Goal: Transaction & Acquisition: Purchase product/service

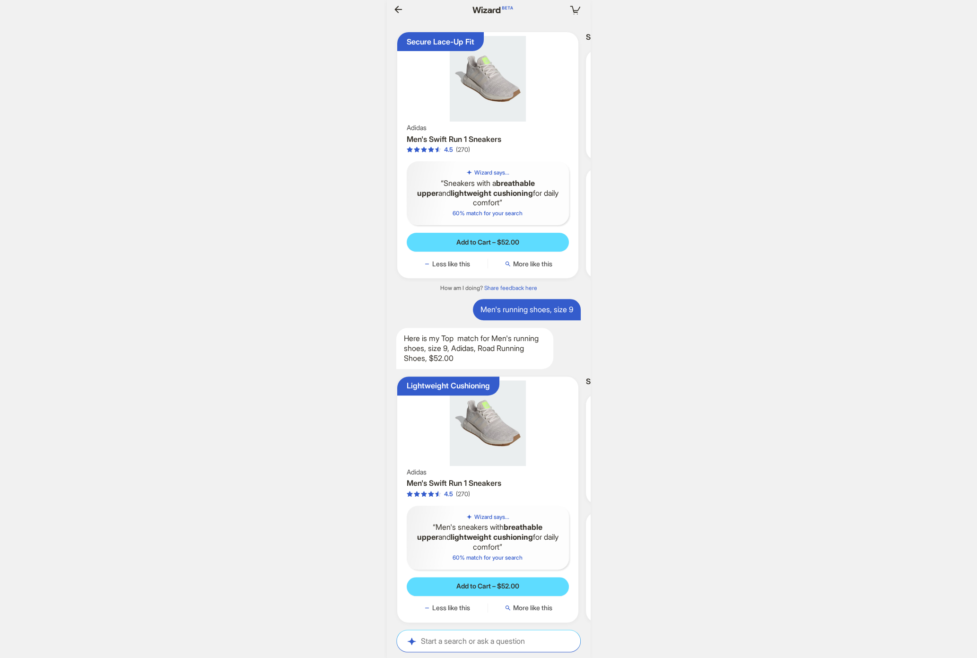
scroll to position [3022, 0]
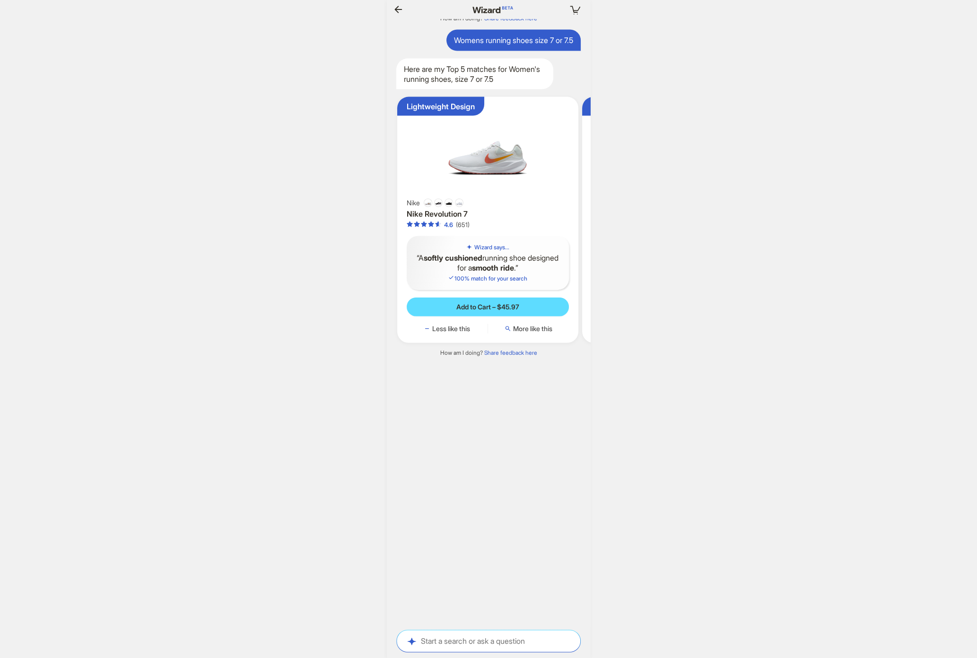
click at [759, 180] on div "Your cart is empty Hi, Dennis! I’m your superpowered shopping agent What are yo…" at bounding box center [488, 329] width 977 height 658
click at [444, 645] on textarea at bounding box center [488, 641] width 183 height 10
type textarea "**********"
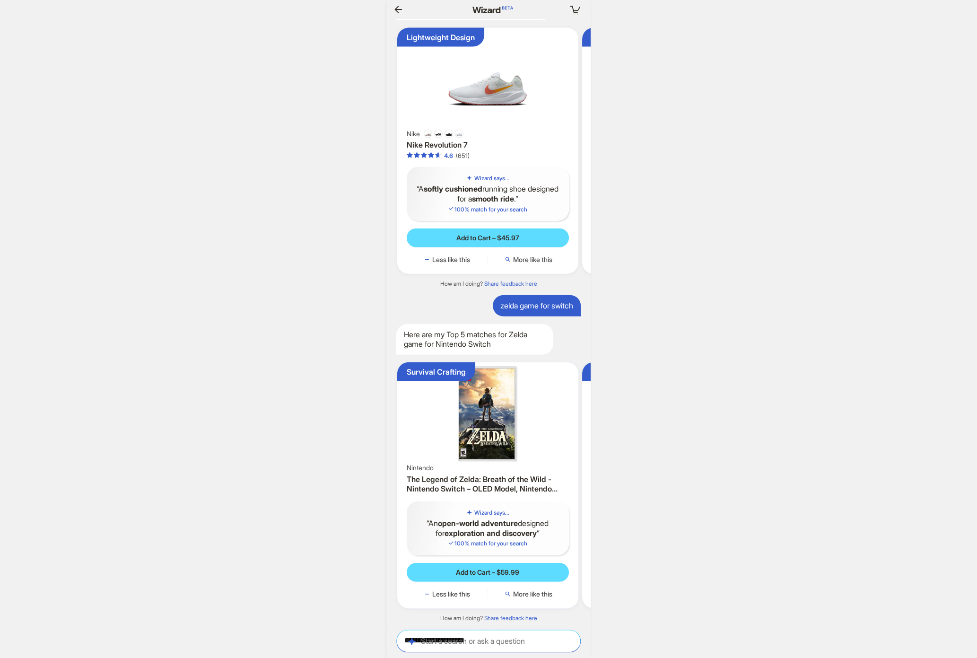
scroll to position [0, 985]
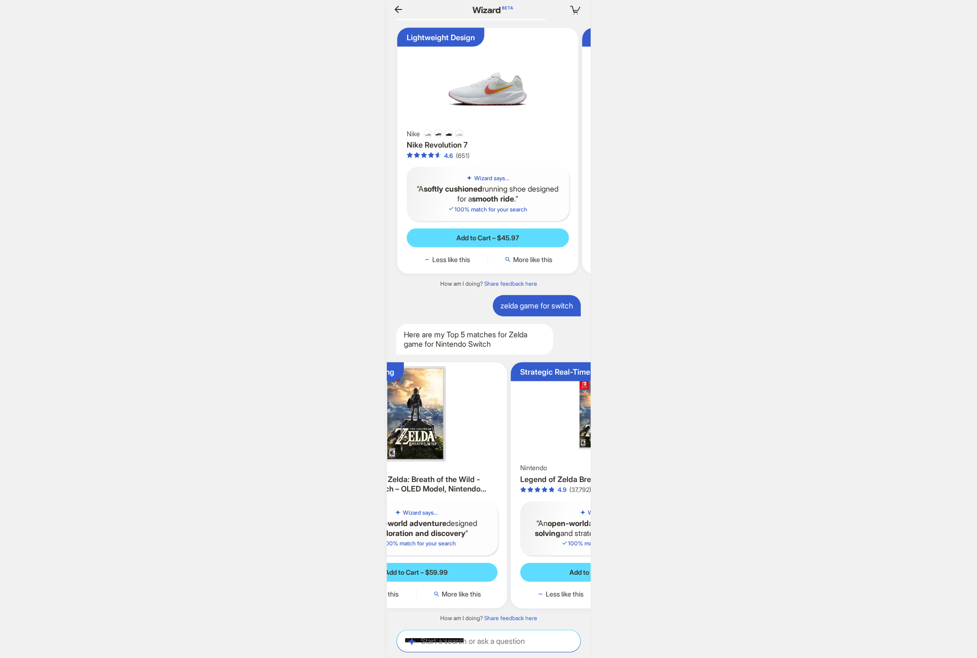
drag, startPoint x: 537, startPoint y: 435, endPoint x: 445, endPoint y: 437, distance: 92.2
click at [445, 437] on ul "Survival Crafting Nintendo The Legend of Zelda: Breath of the Wild - Nintendo S…" at bounding box center [488, 485] width 213 height 261
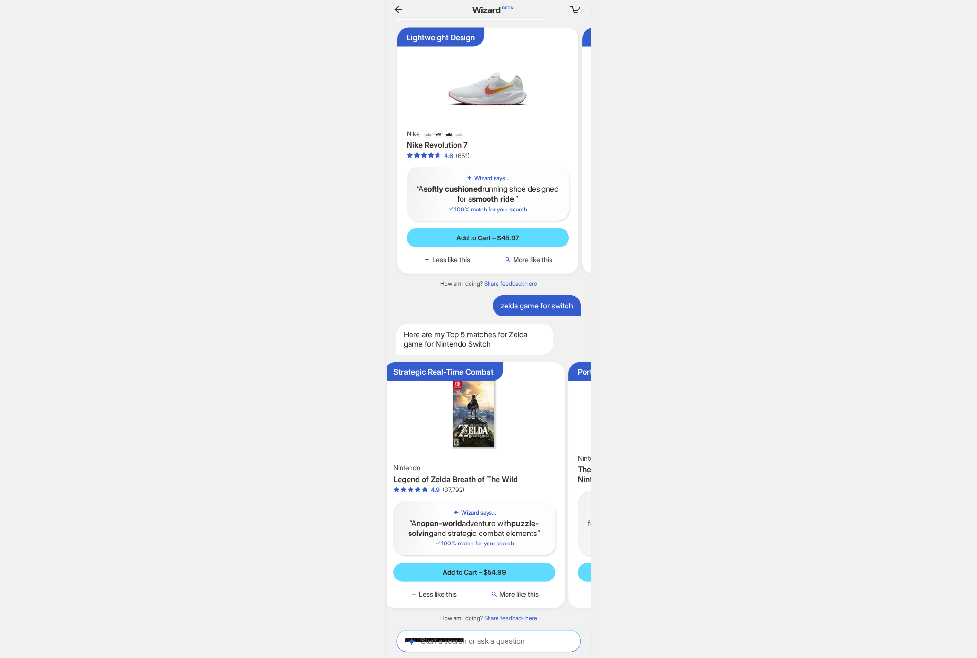
scroll to position [0, 317]
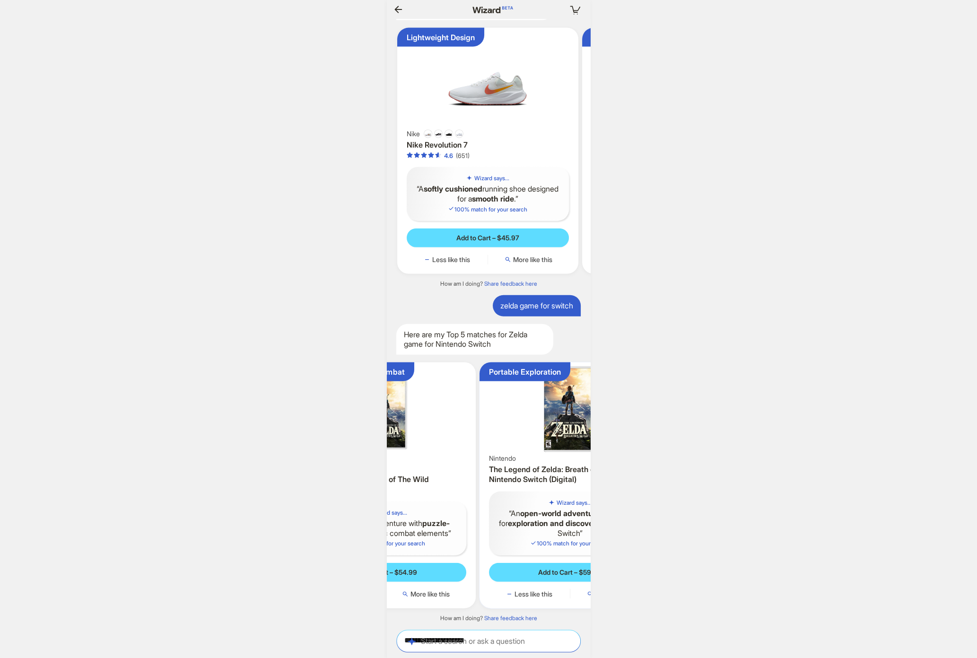
drag, startPoint x: 507, startPoint y: 428, endPoint x: 456, endPoint y: 429, distance: 51.6
click at [457, 426] on img at bounding box center [385, 414] width 174 height 96
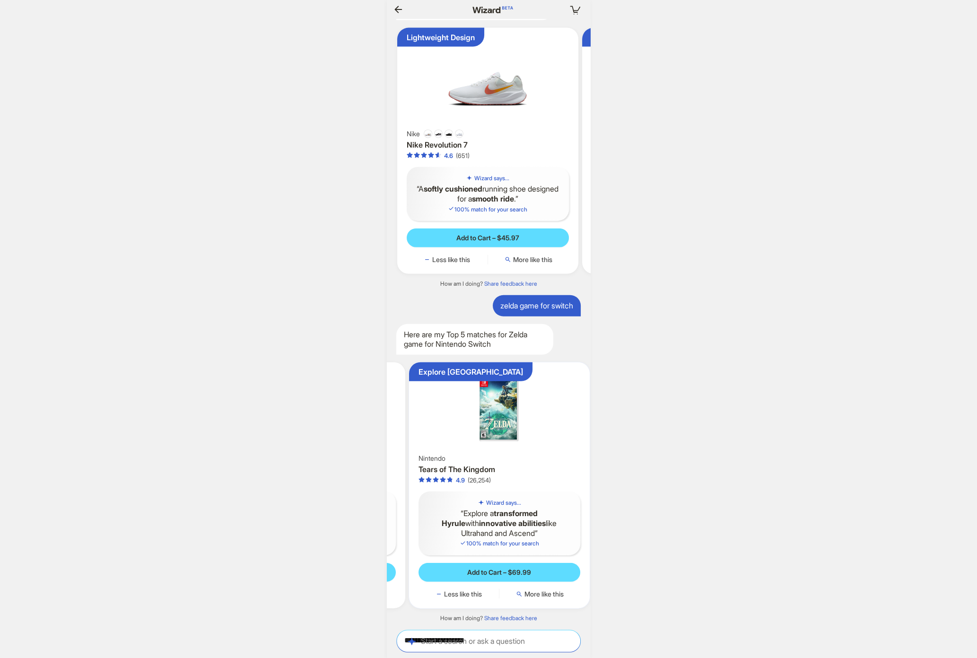
drag, startPoint x: 533, startPoint y: 436, endPoint x: 419, endPoint y: 423, distance: 114.3
click at [419, 423] on ul "Survival Crafting Nintendo The Legend of Zelda: Breath of the Wild - Nintendo S…" at bounding box center [488, 485] width 213 height 261
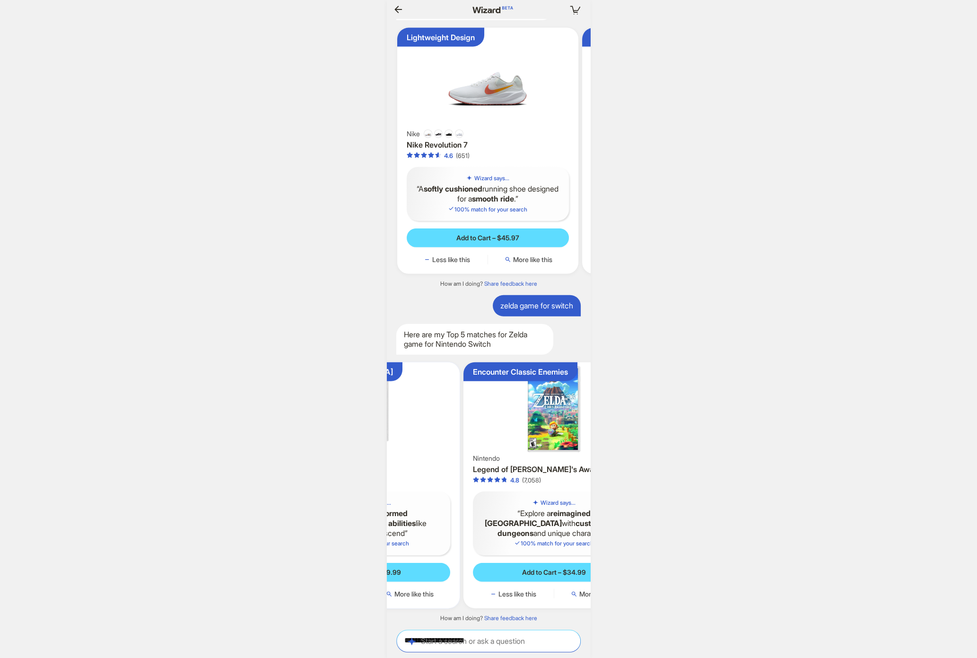
drag, startPoint x: 520, startPoint y: 417, endPoint x: 435, endPoint y: 412, distance: 84.8
click at [436, 412] on img at bounding box center [370, 409] width 174 height 86
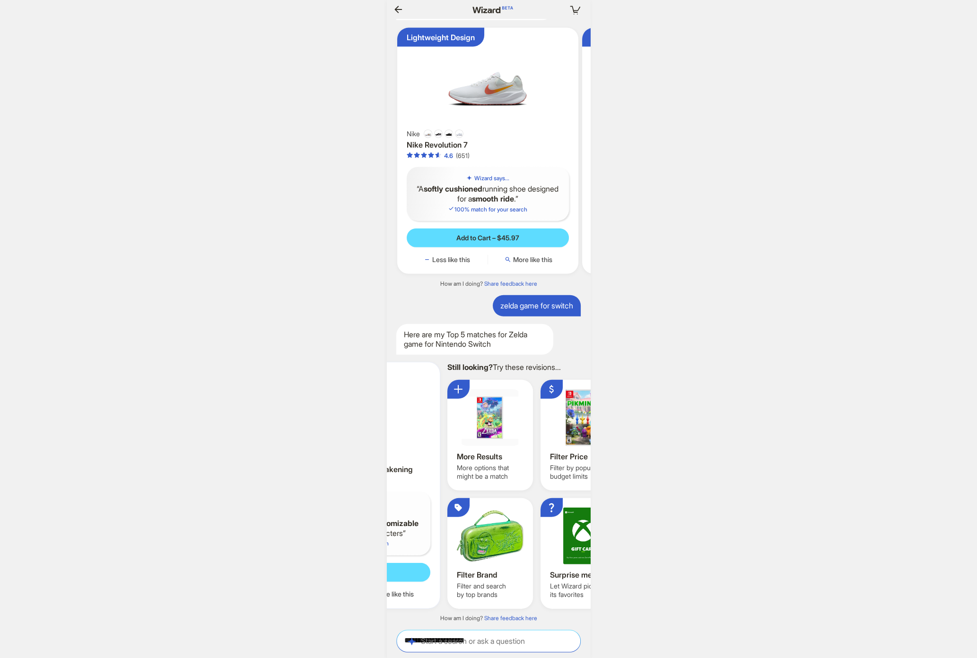
drag, startPoint x: 442, startPoint y: 419, endPoint x: 412, endPoint y: 418, distance: 29.9
click at [415, 418] on img at bounding box center [349, 409] width 174 height 86
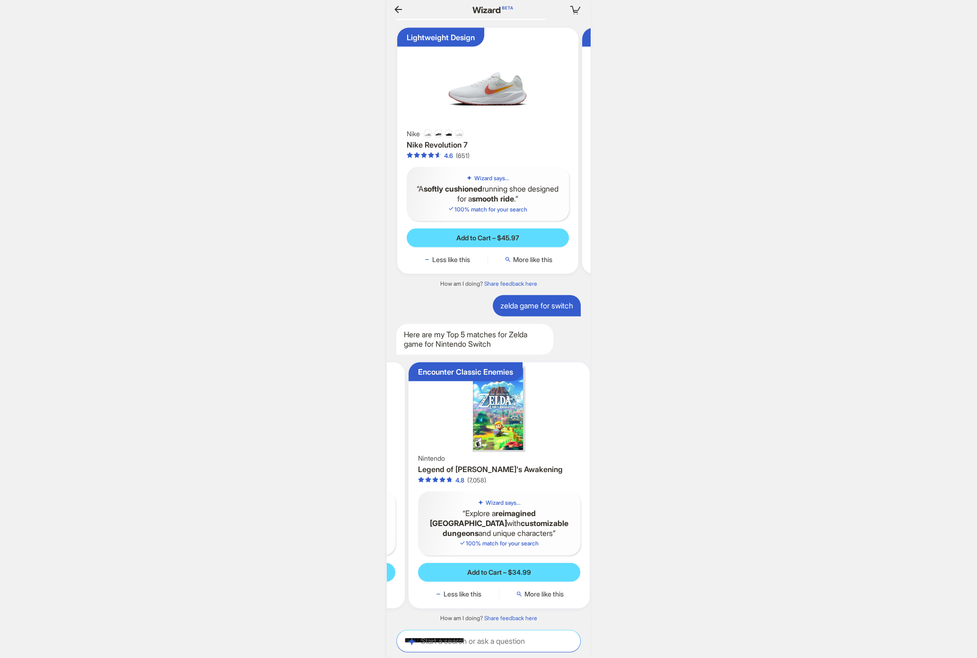
drag, startPoint x: 413, startPoint y: 418, endPoint x: 582, endPoint y: 420, distance: 169.3
click at [550, 419] on ul "Survival Crafting Nintendo The Legend of Zelda: Breath of the Wild - Nintendo S…" at bounding box center [488, 485] width 213 height 261
drag, startPoint x: 505, startPoint y: 434, endPoint x: 652, endPoint y: 437, distance: 147.1
click at [611, 436] on div "Your cart is empty Hi, Dennis! I’m your superpowered shopping agent What are yo…" at bounding box center [488, 329] width 977 height 658
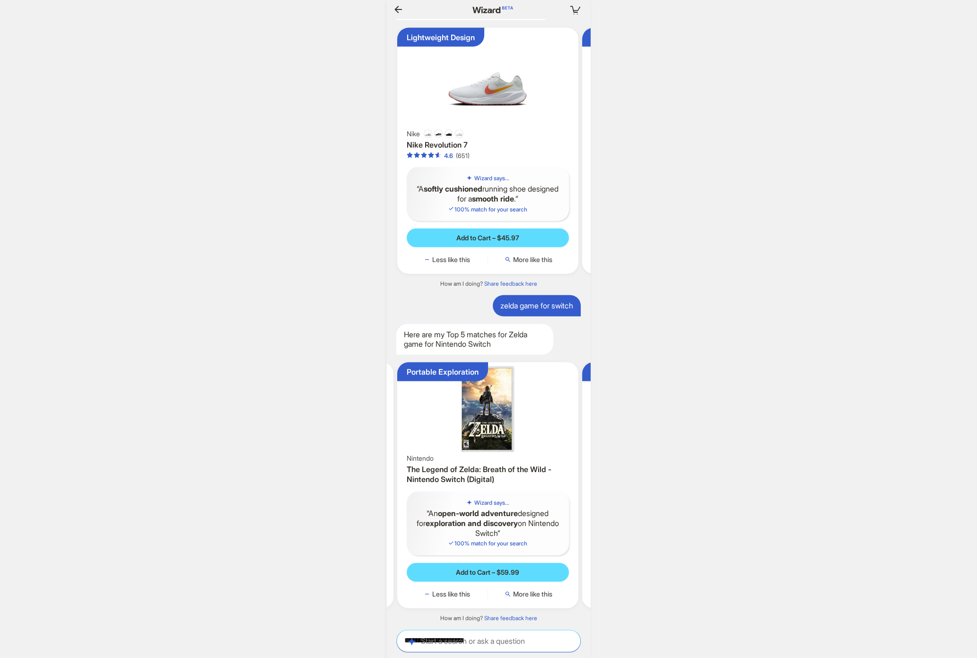
click at [611, 420] on div "Your cart is empty Hi, Dennis! I’m your superpowered shopping agent What are yo…" at bounding box center [488, 329] width 977 height 658
click at [495, 572] on span "Add to Cart – $59.99" at bounding box center [488, 572] width 63 height 9
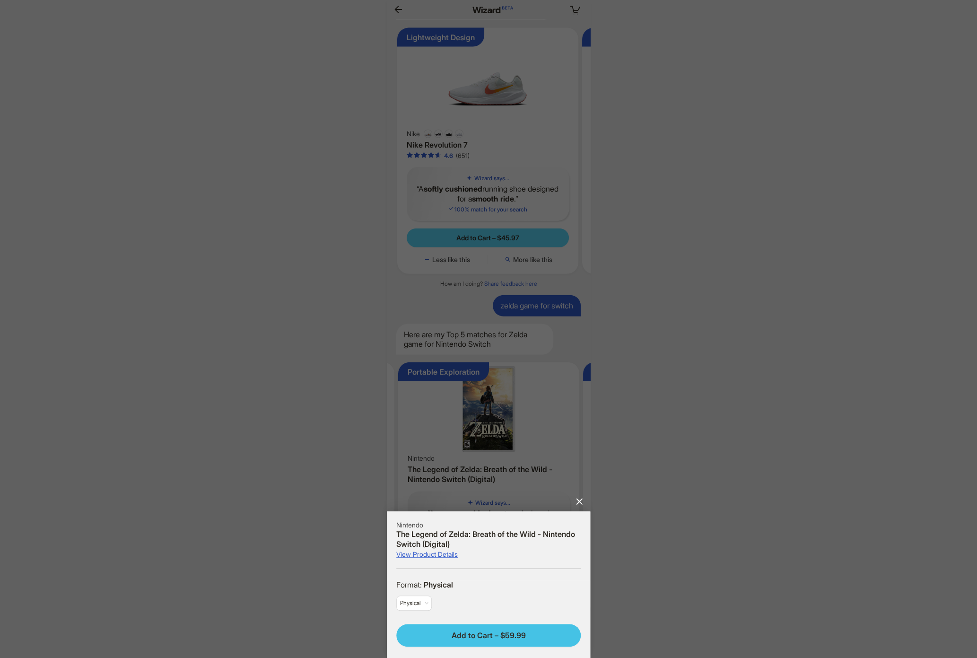
click at [528, 631] on button "Add to Cart – $59.99" at bounding box center [488, 635] width 184 height 23
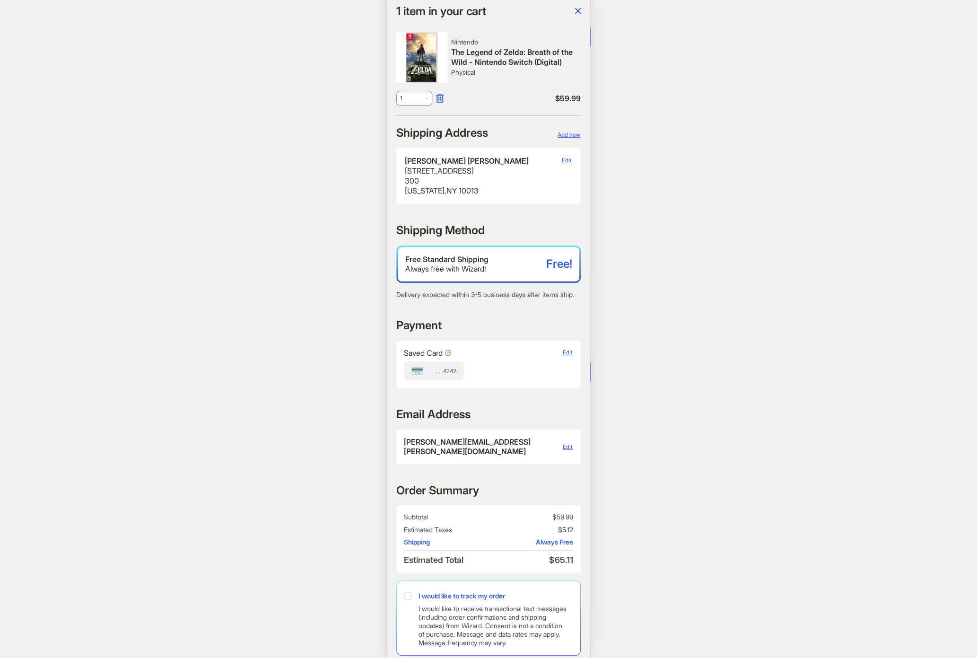
click at [428, 96] on span "1" at bounding box center [414, 98] width 28 height 14
click at [425, 97] on span "1" at bounding box center [414, 98] width 28 height 14
click at [563, 356] on span "Edit" at bounding box center [568, 352] width 10 height 7
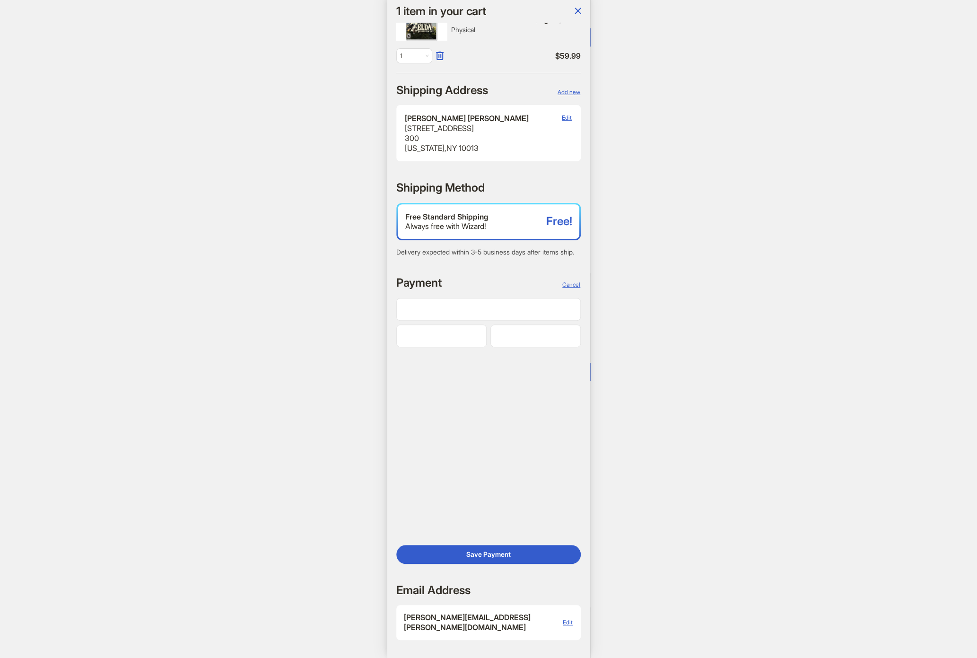
click at [574, 294] on div "Nintendo The Legend of Zelda: Breath of the Wild - Nintendo Switch (Digital) Ph…" at bounding box center [488, 340] width 203 height 635
click at [568, 288] on span "Cancel" at bounding box center [571, 284] width 18 height 7
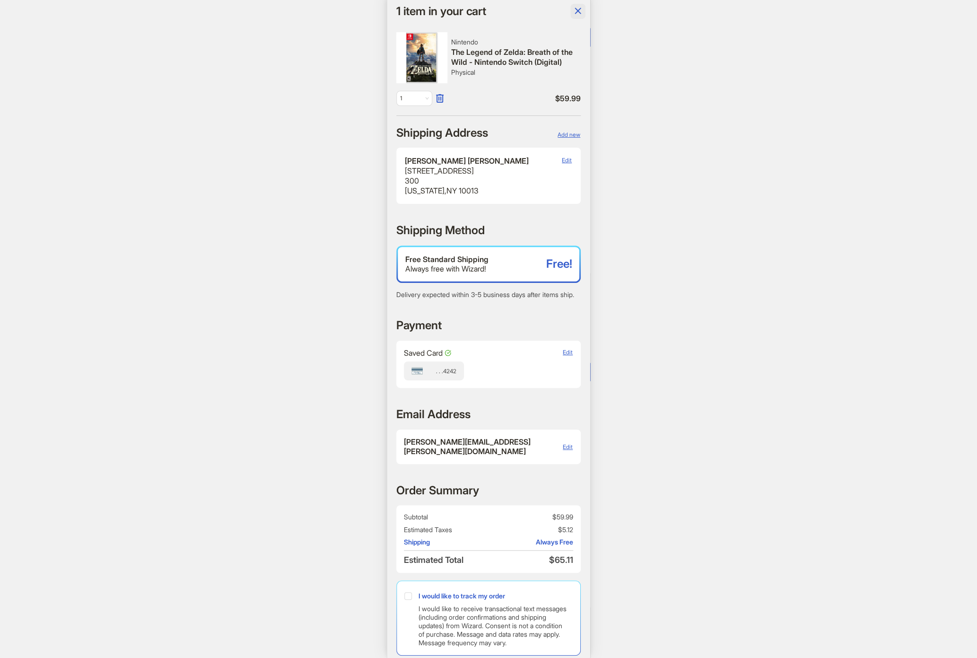
click at [574, 11] on icon "button" at bounding box center [577, 10] width 11 height 11
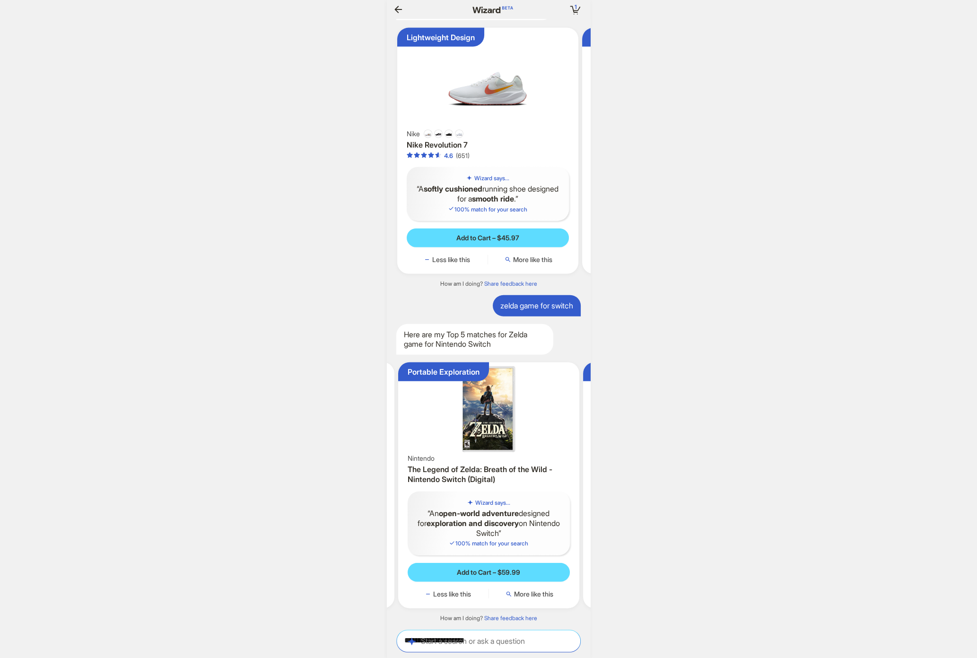
scroll to position [0, 1136]
click at [581, 8] on icon "button" at bounding box center [575, 9] width 17 height 17
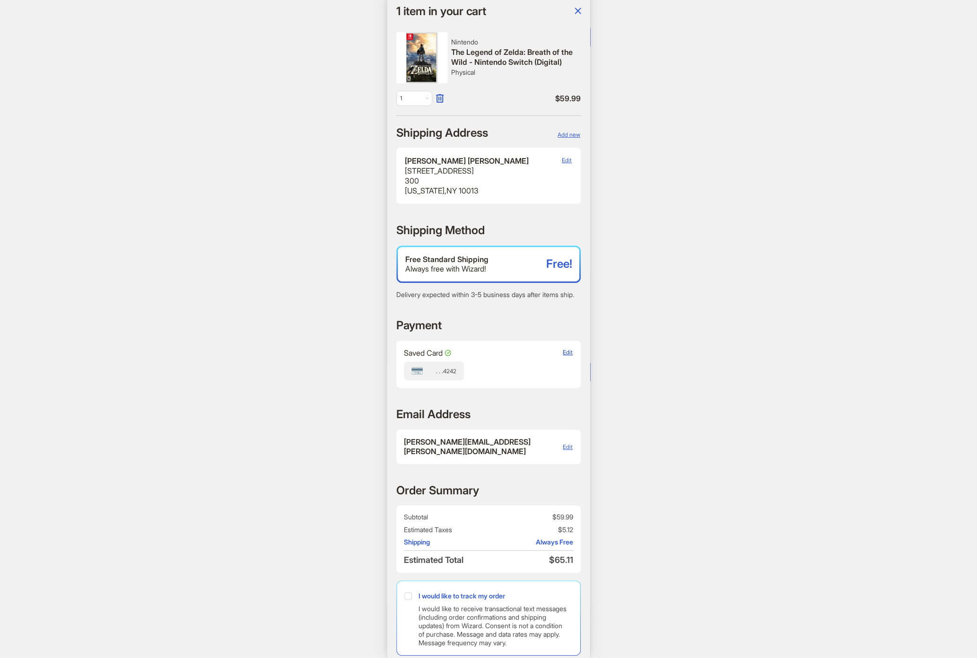
click at [563, 356] on span "Edit" at bounding box center [568, 352] width 10 height 7
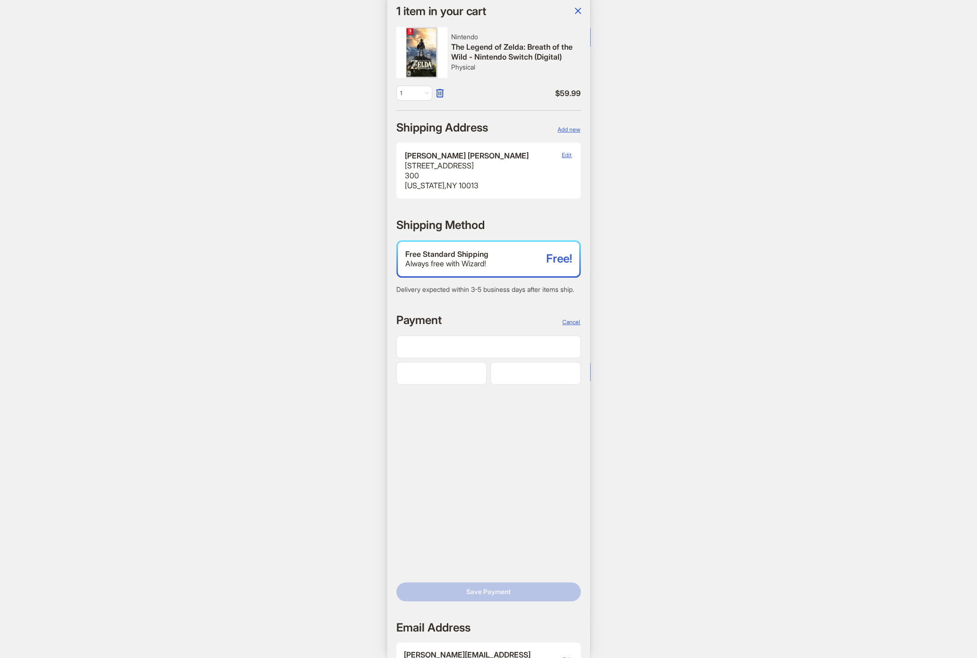
scroll to position [7, 0]
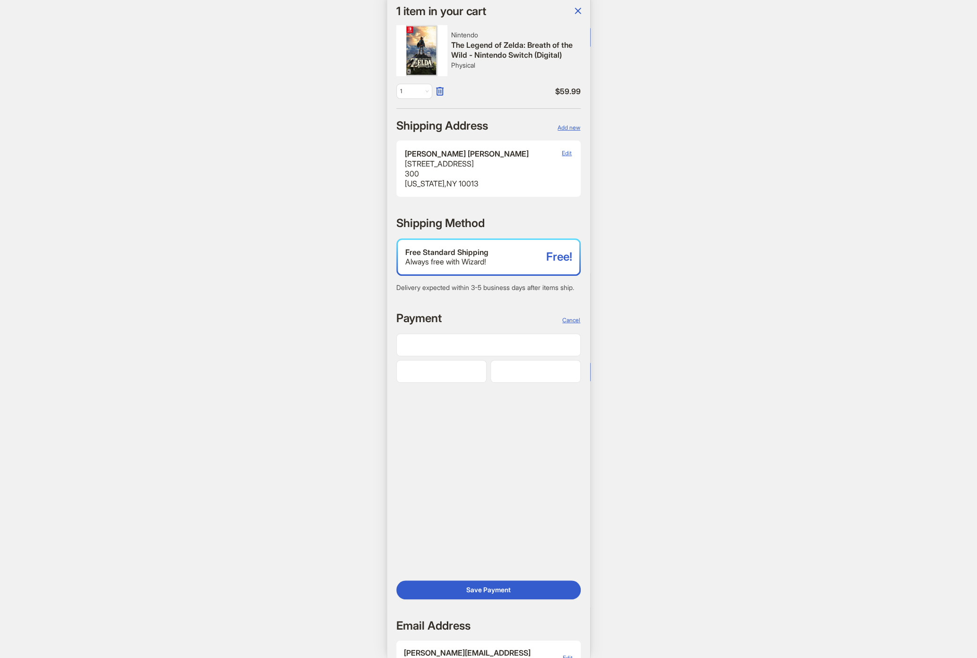
click at [759, 383] on div "1 1 item in your cart Hi, [PERSON_NAME]! I’m your superpowered shopping agent W…" at bounding box center [488, 329] width 977 height 658
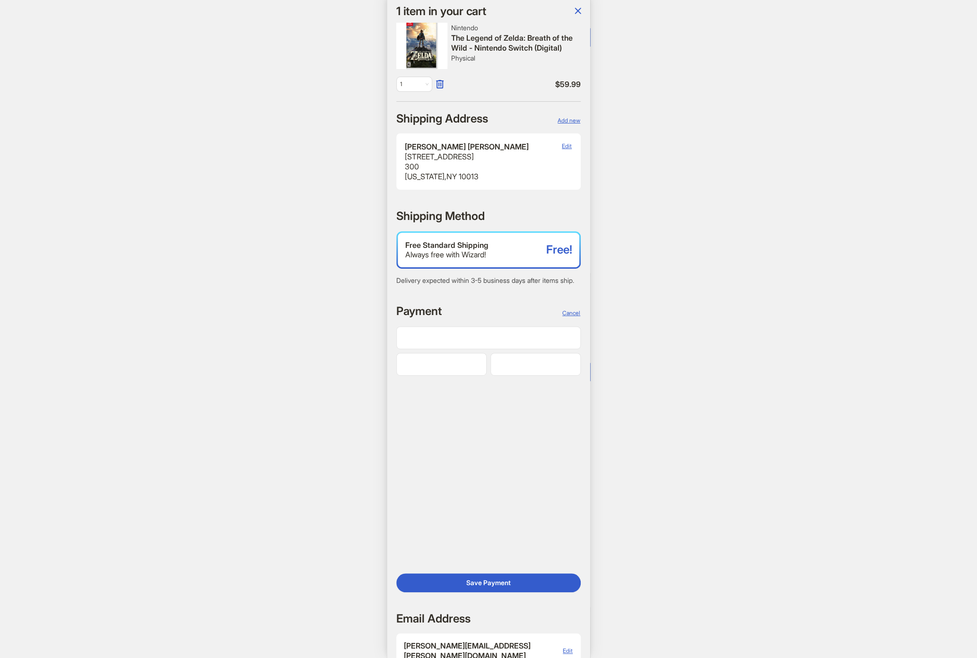
scroll to position [113, 0]
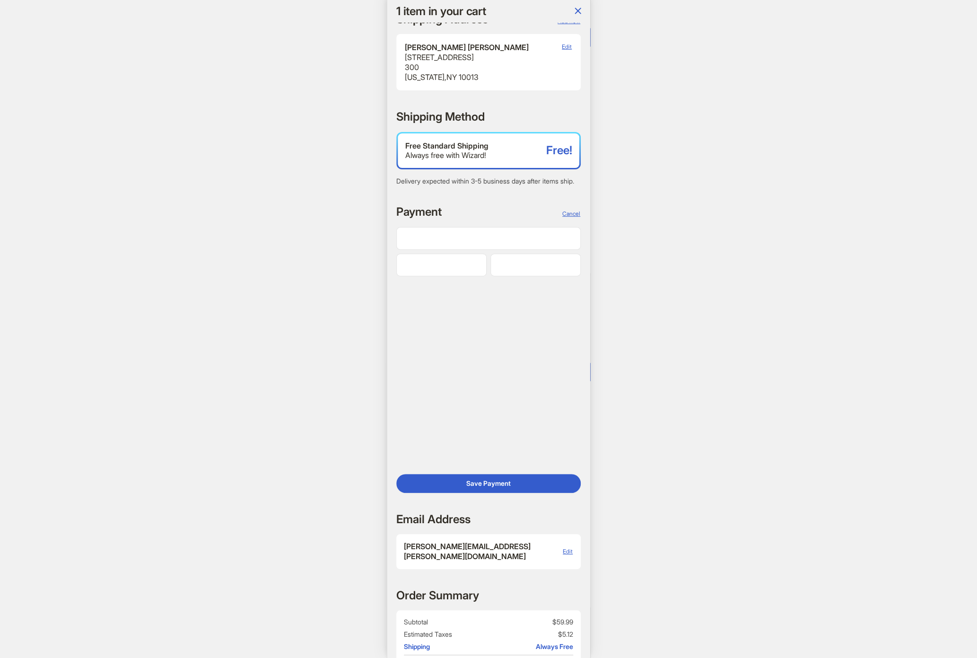
click at [806, 394] on div "1 1 item in your cart Hi, [PERSON_NAME]! I’m your superpowered shopping agent W…" at bounding box center [488, 329] width 977 height 658
click at [169, 324] on div "1 1 item in your cart Hi, [PERSON_NAME]! I’m your superpowered shopping agent W…" at bounding box center [488, 329] width 977 height 658
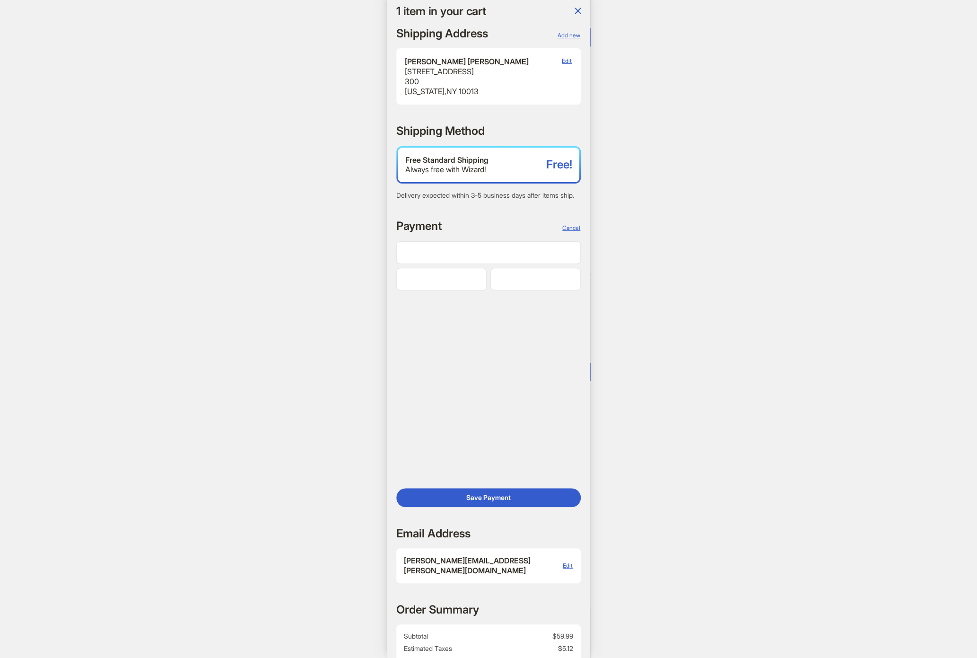
scroll to position [7, 0]
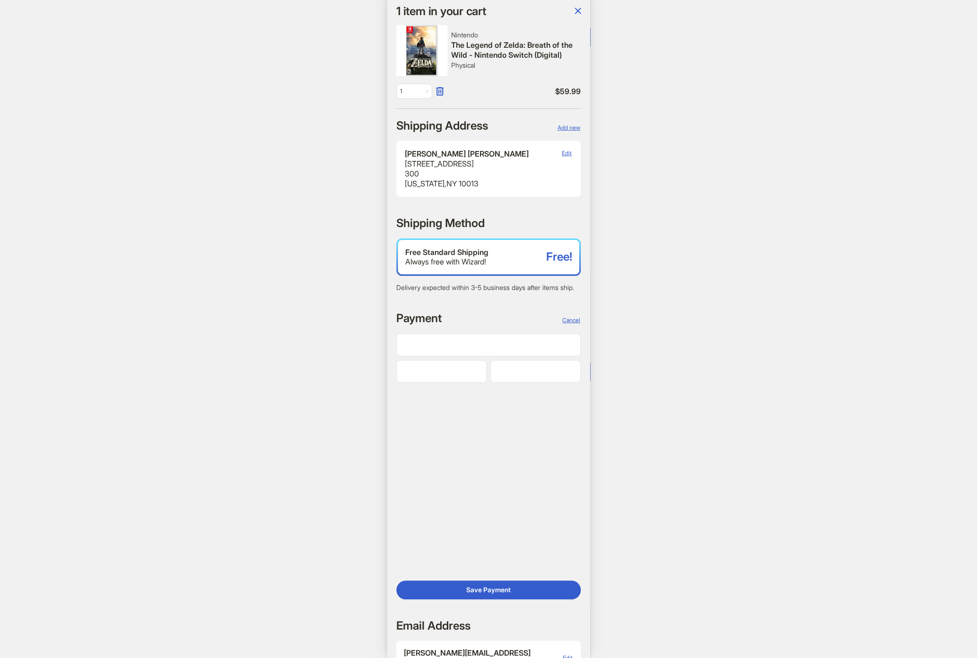
click at [751, 181] on div "1 1 item in your cart Hi, [PERSON_NAME]! I’m your superpowered shopping agent W…" at bounding box center [488, 329] width 977 height 658
drag, startPoint x: 559, startPoint y: 328, endPoint x: 560, endPoint y: 335, distance: 6.6
click at [562, 323] on span "Cancel" at bounding box center [571, 319] width 18 height 7
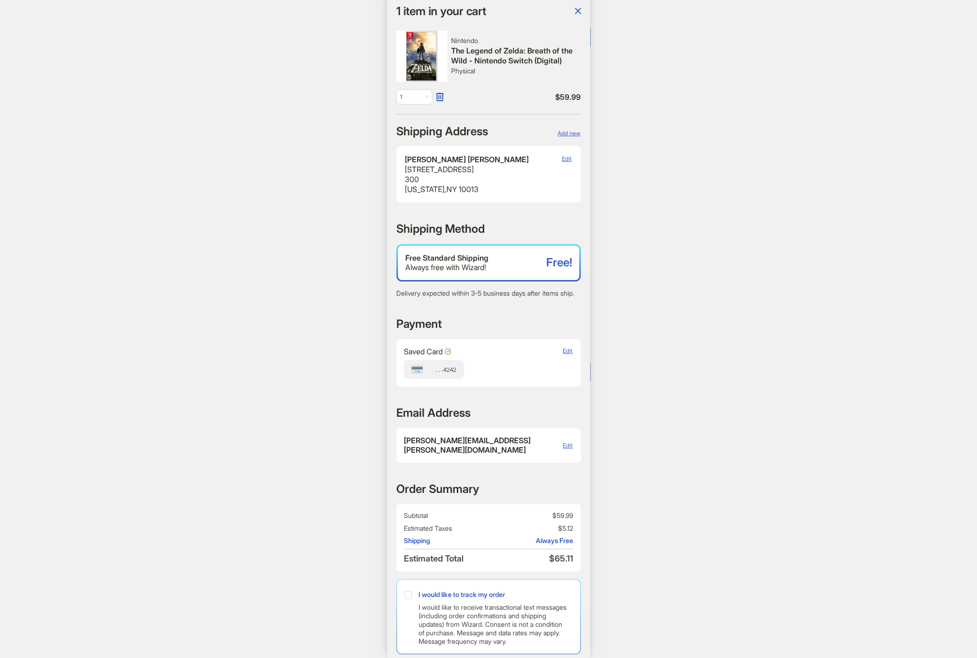
scroll to position [0, 0]
click at [233, 245] on div "1 1 item in your cart Hi, Dennis! I’m your superpowered shopping agent What are…" at bounding box center [488, 329] width 977 height 658
click at [757, 340] on div "1 1 item in your cart Hi, Dennis! I’m your superpowered shopping agent What are…" at bounding box center [488, 329] width 977 height 658
click at [759, 310] on div "1 1 item in your cart Hi, Dennis! I’m your superpowered shopping agent What are…" at bounding box center [488, 329] width 977 height 658
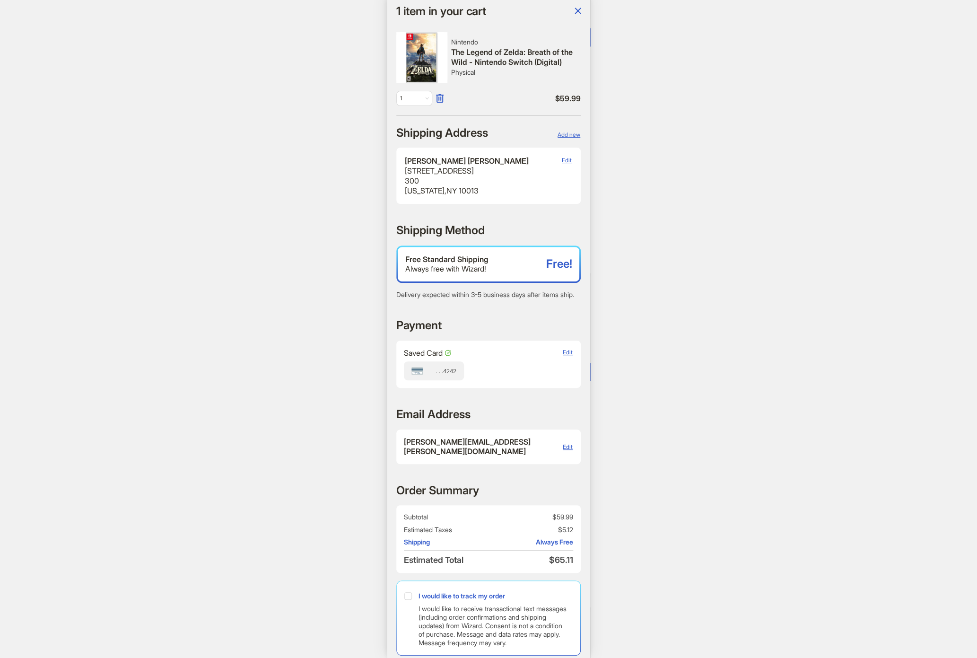
click at [292, 246] on div "1 1 item in your cart Hi, Dennis! I’m your superpowered shopping agent What are…" at bounding box center [488, 329] width 977 height 658
click at [581, 12] on icon "button" at bounding box center [577, 10] width 11 height 11
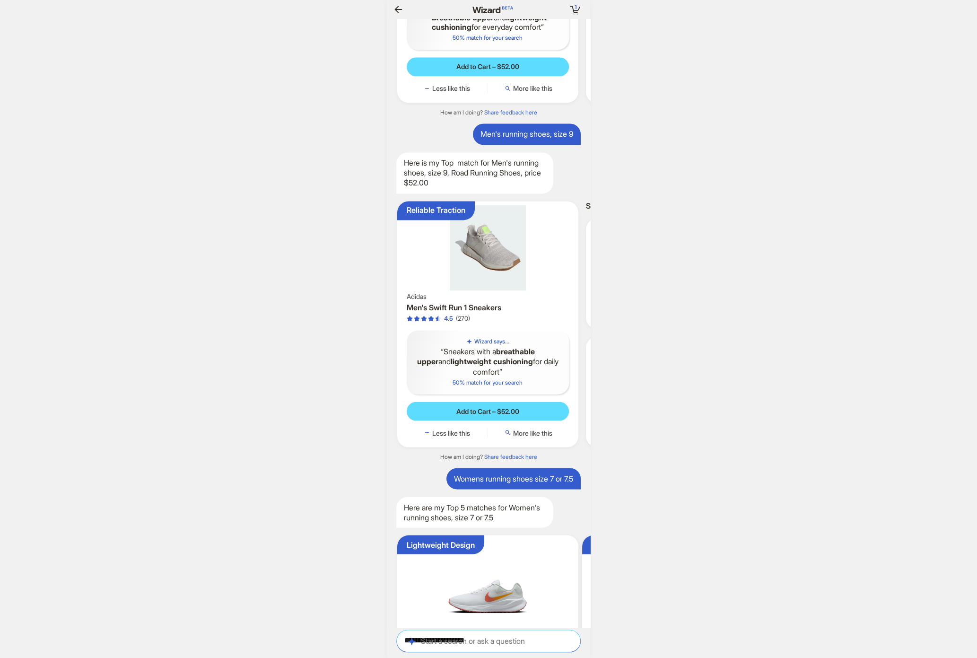
scroll to position [0, 977]
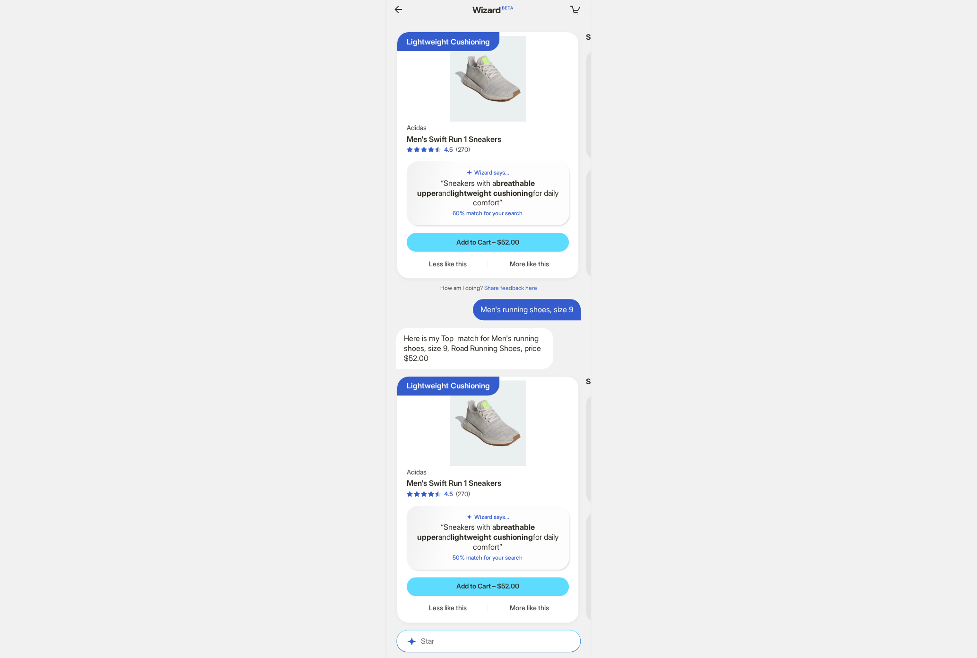
scroll to position [0, 368]
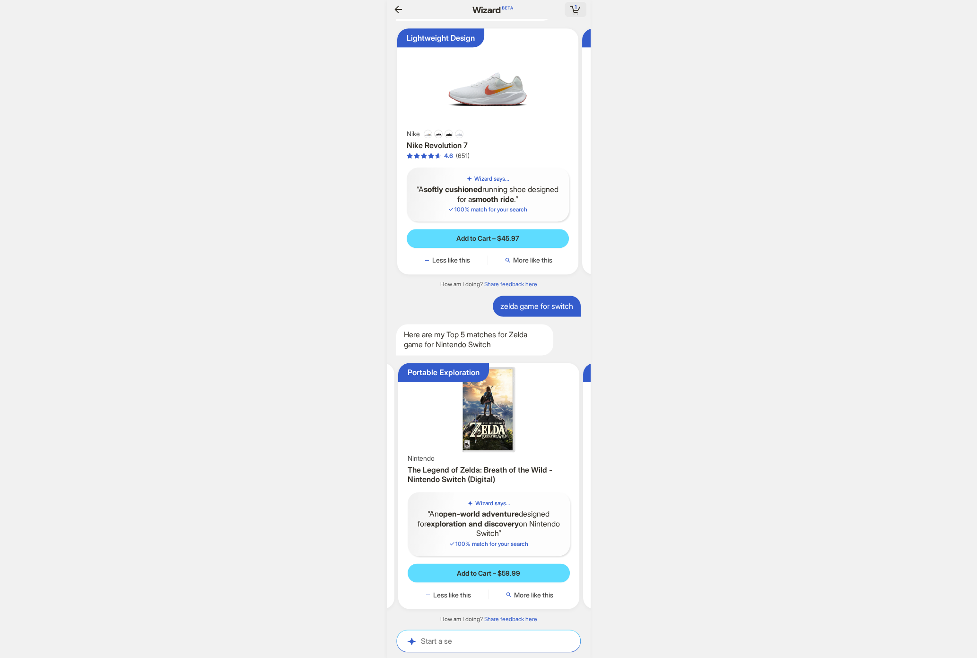
click at [577, 9] on icon "button" at bounding box center [575, 9] width 17 height 17
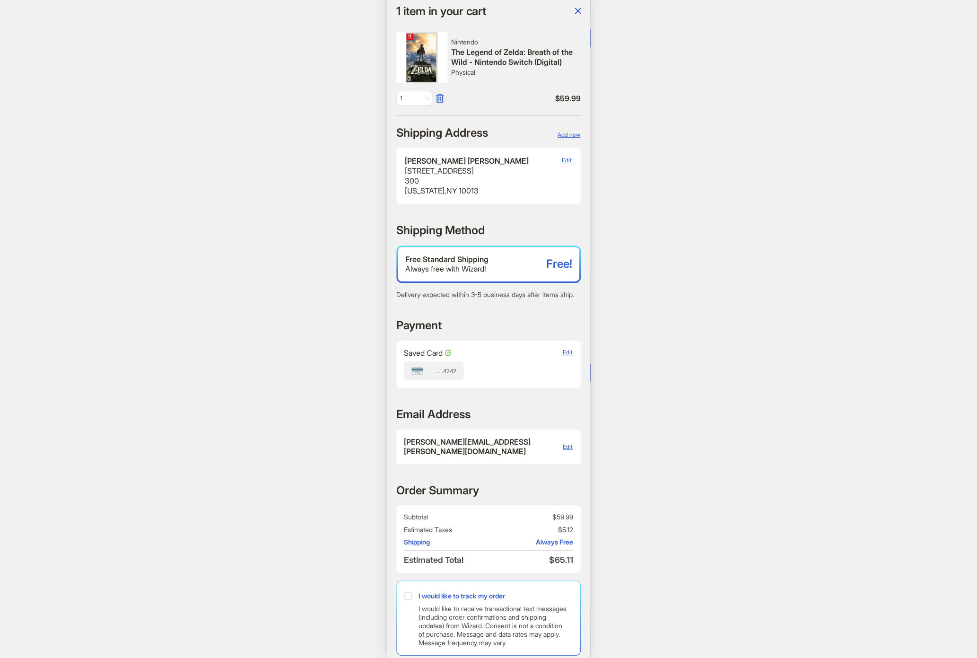
scroll to position [0, 712]
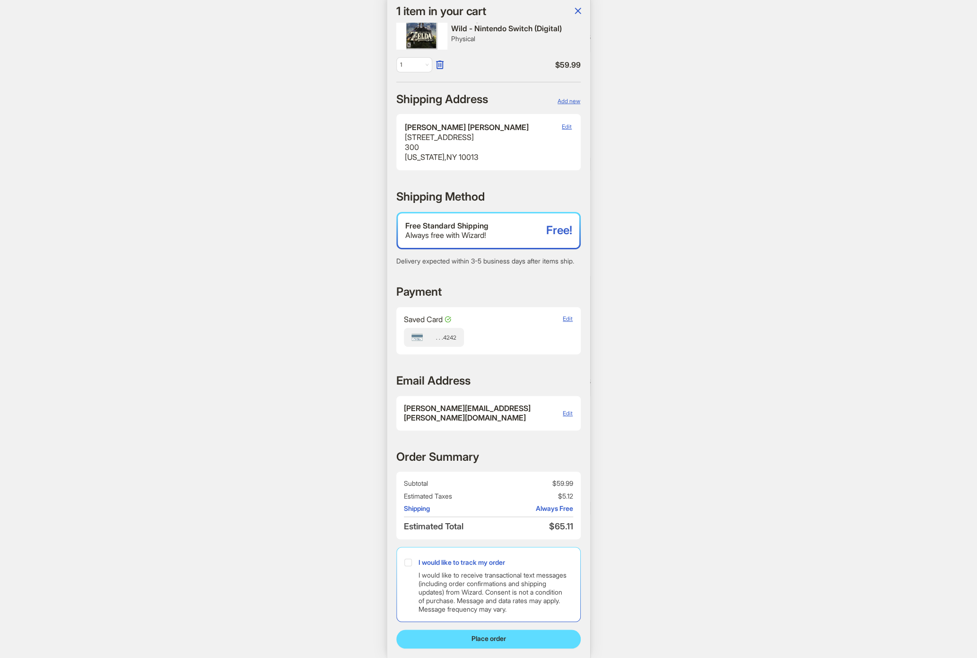
scroll to position [0, 368]
click at [563, 315] on span "Edit" at bounding box center [568, 318] width 10 height 7
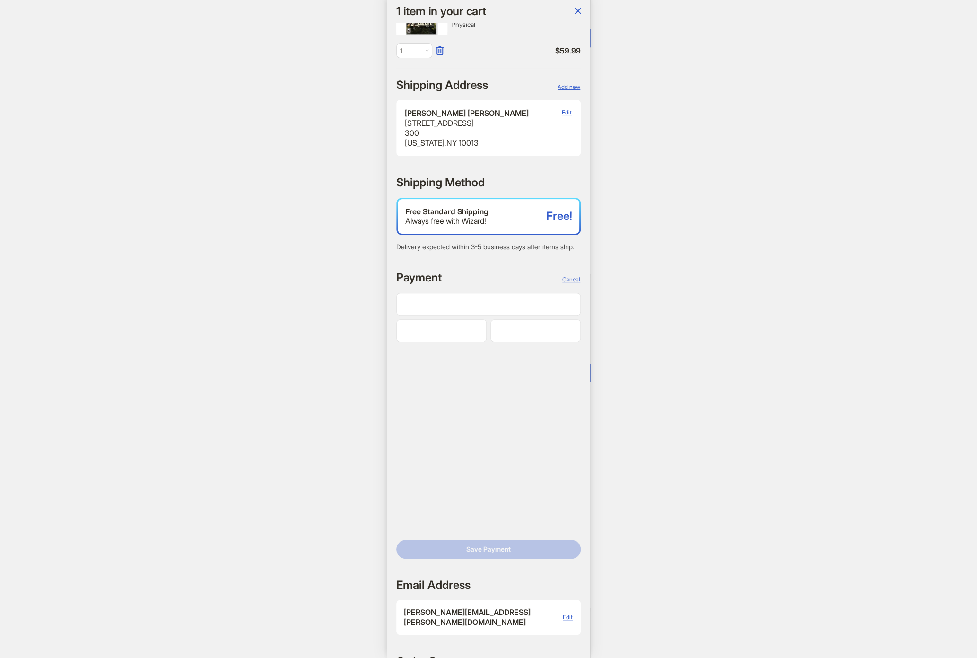
click at [430, 315] on div at bounding box center [488, 304] width 184 height 23
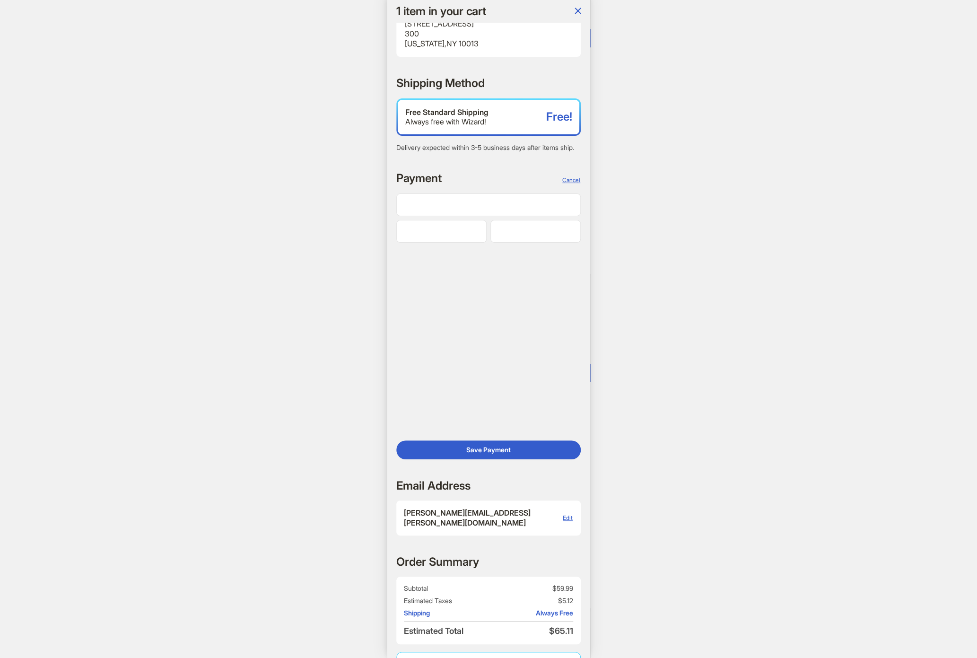
click at [254, 326] on div "1 1 item in your cart Hi, [PERSON_NAME]! I’m your superpowered shopping agent W…" at bounding box center [488, 329] width 977 height 658
click at [785, 346] on div "1 1 item in your cart Hi, [PERSON_NAME]! I’m your superpowered shopping agent W…" at bounding box center [488, 329] width 977 height 658
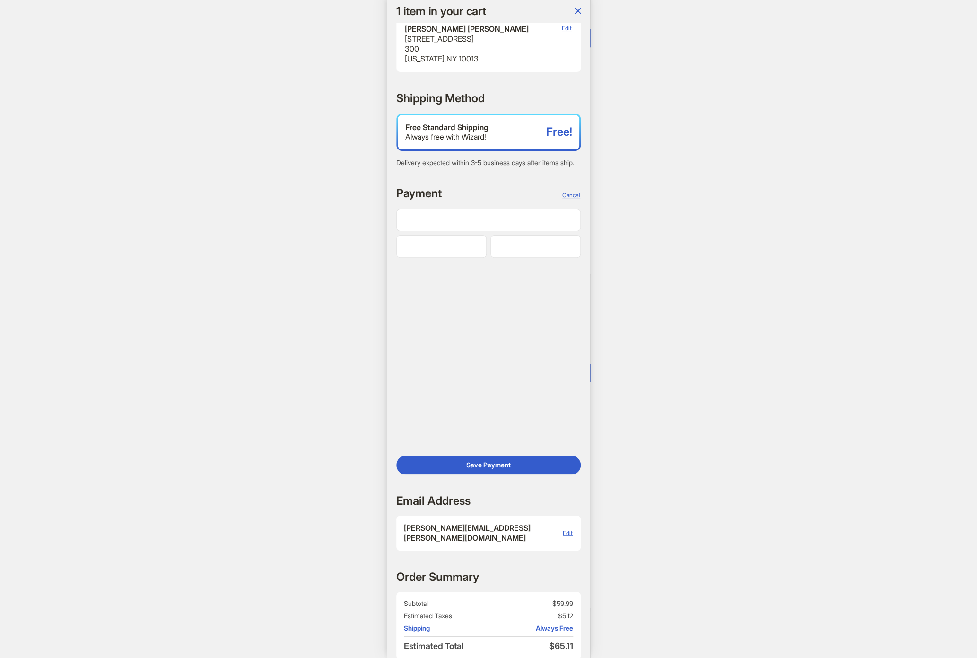
scroll to position [126, 0]
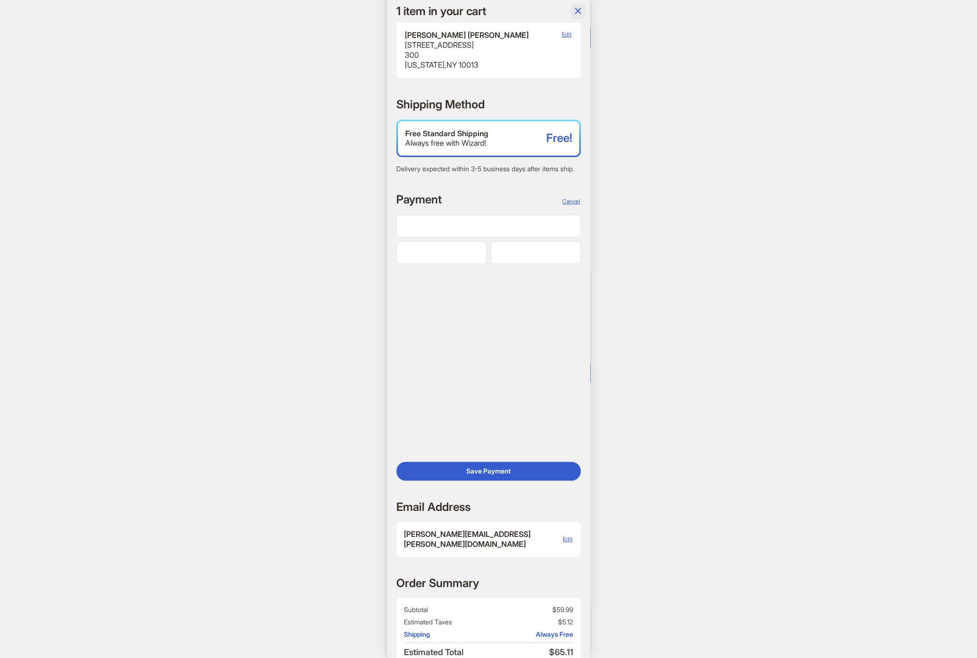
click at [584, 6] on button "button" at bounding box center [577, 11] width 15 height 15
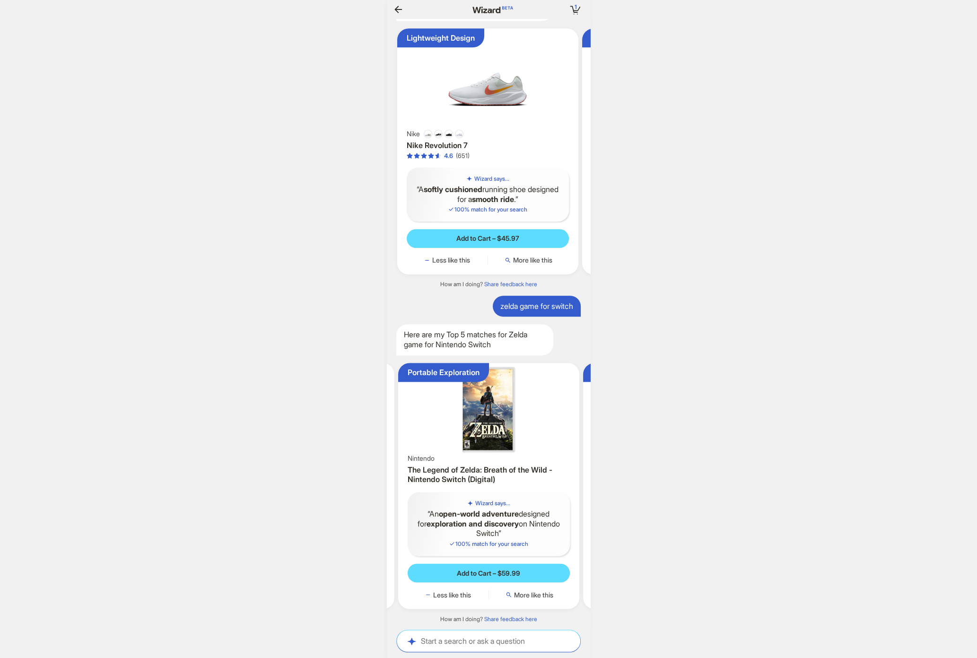
drag, startPoint x: 200, startPoint y: 200, endPoint x: 219, endPoint y: 159, distance: 44.4
click at [200, 198] on div "1 1 item in your cart Hi, [PERSON_NAME]! I’m your superpowered shopping agent W…" at bounding box center [488, 329] width 977 height 658
click at [814, 107] on div "1 1 item in your cart Hi, [PERSON_NAME]! I’m your superpowered shopping agent W…" at bounding box center [488, 329] width 977 height 658
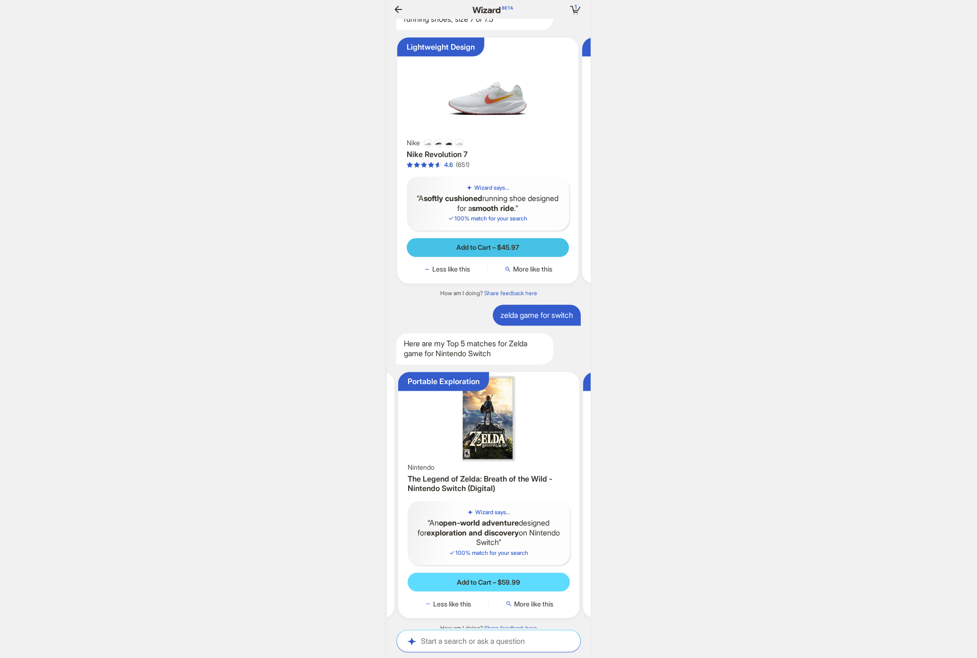
scroll to position [2403, 0]
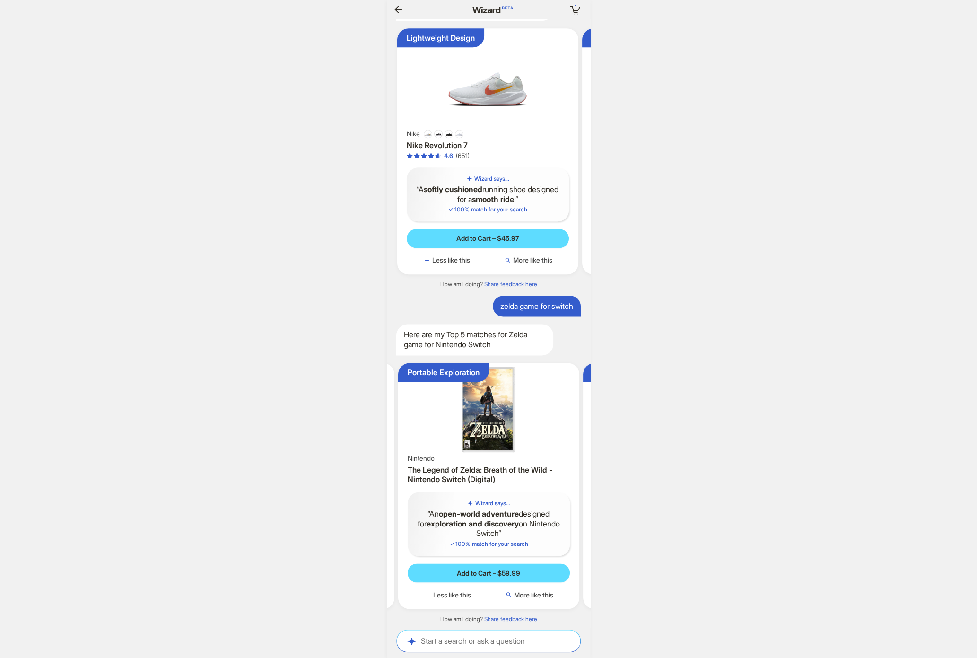
click at [722, 127] on div "1 1 item in your cart Hi, [PERSON_NAME]! I’m your superpowered shopping agent W…" at bounding box center [488, 329] width 977 height 658
click at [118, 167] on div "1 1 item in your cart Hi, [PERSON_NAME]! I’m your superpowered shopping agent W…" at bounding box center [488, 329] width 977 height 658
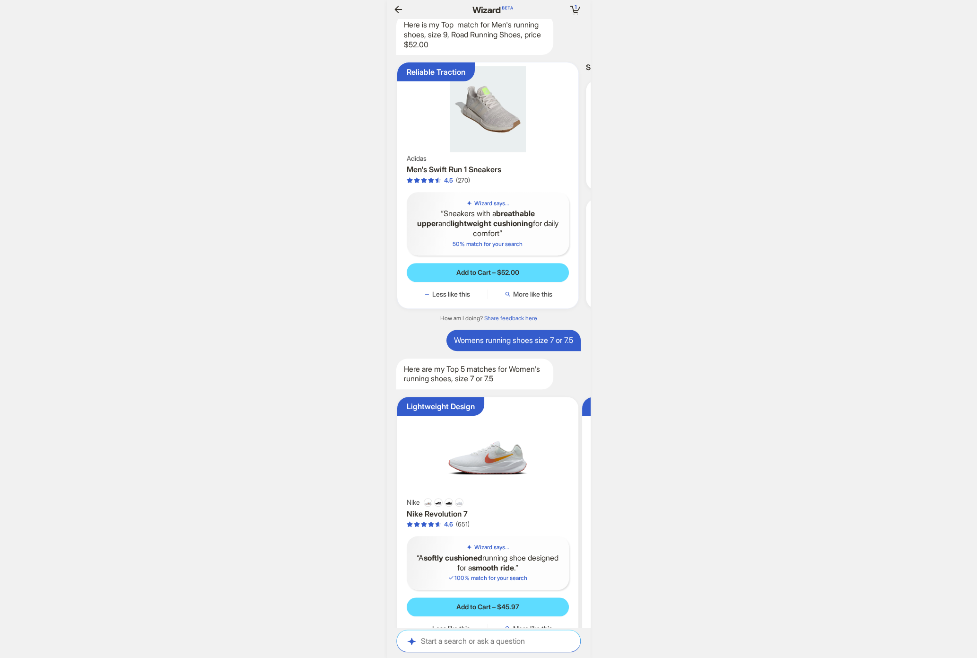
scroll to position [0, 920]
click at [214, 166] on div "1 1 item in your cart Hi, [PERSON_NAME]! I’m your superpowered shopping agent W…" at bounding box center [488, 329] width 977 height 658
click at [215, 232] on div "1 1 item in your cart Hi, [PERSON_NAME]! I’m your superpowered shopping agent W…" at bounding box center [488, 329] width 977 height 658
click at [235, 145] on div "1 1 item in your cart Hi, [PERSON_NAME]! I’m your superpowered shopping agent W…" at bounding box center [488, 329] width 977 height 658
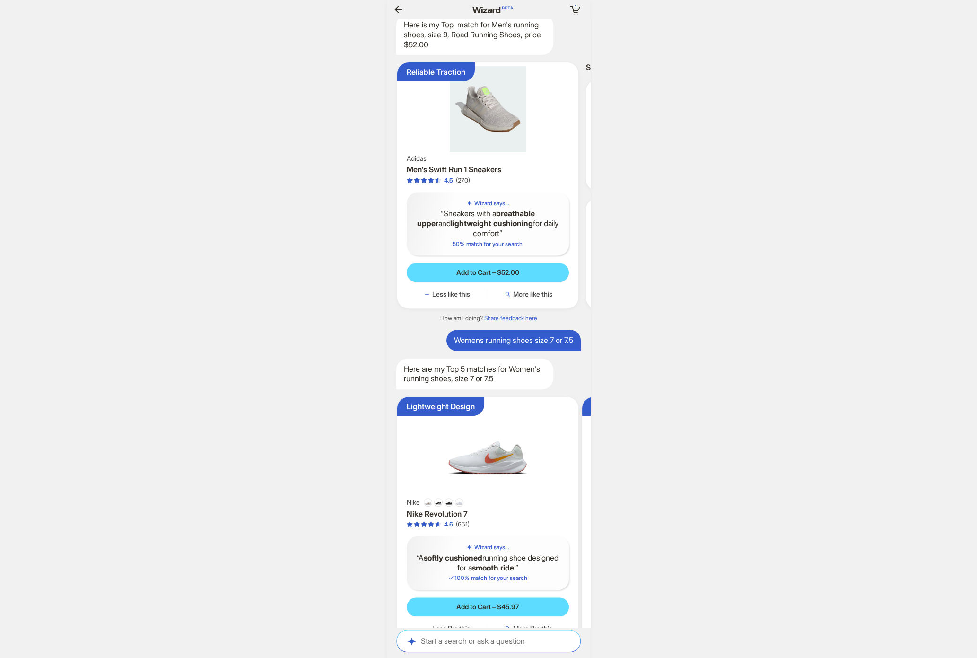
scroll to position [0, 961]
